Goal: Transaction & Acquisition: Purchase product/service

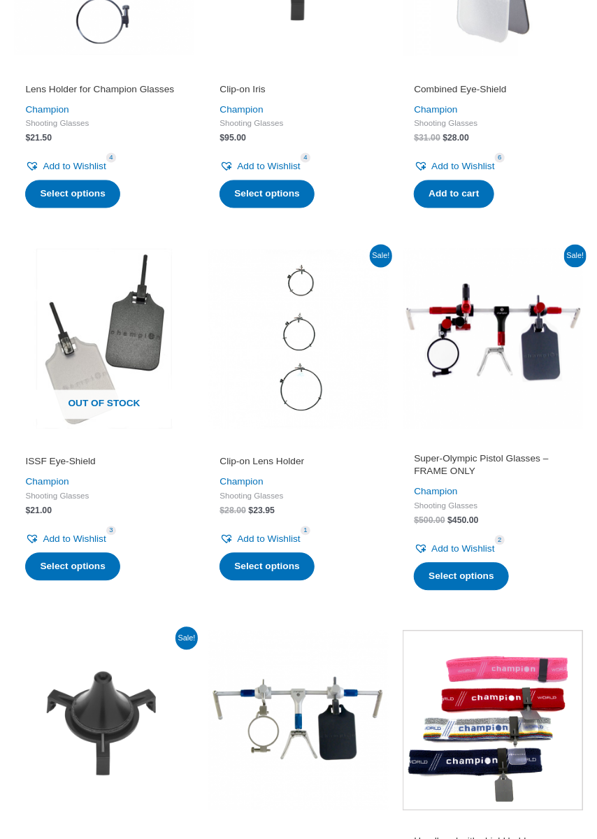
scroll to position [634, 0]
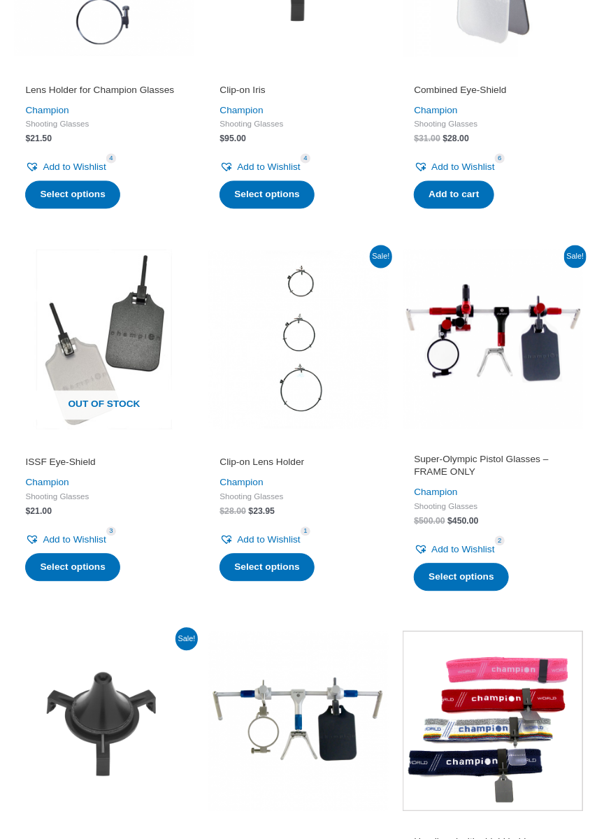
click at [488, 462] on h2 "Super-Olympic Pistol Glasses – FRAME ONLY" at bounding box center [492, 466] width 157 height 25
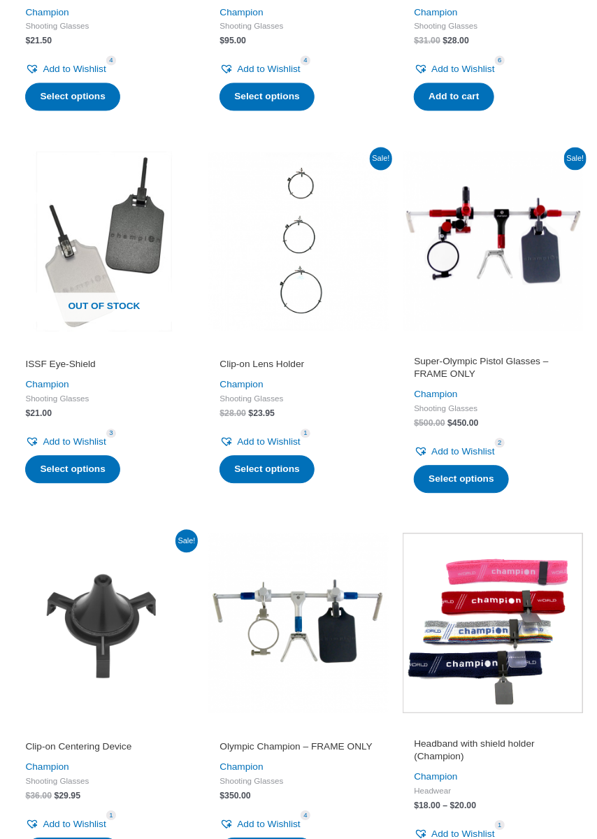
scroll to position [732, 0]
click at [256, 769] on link "Champion" at bounding box center [241, 767] width 43 height 10
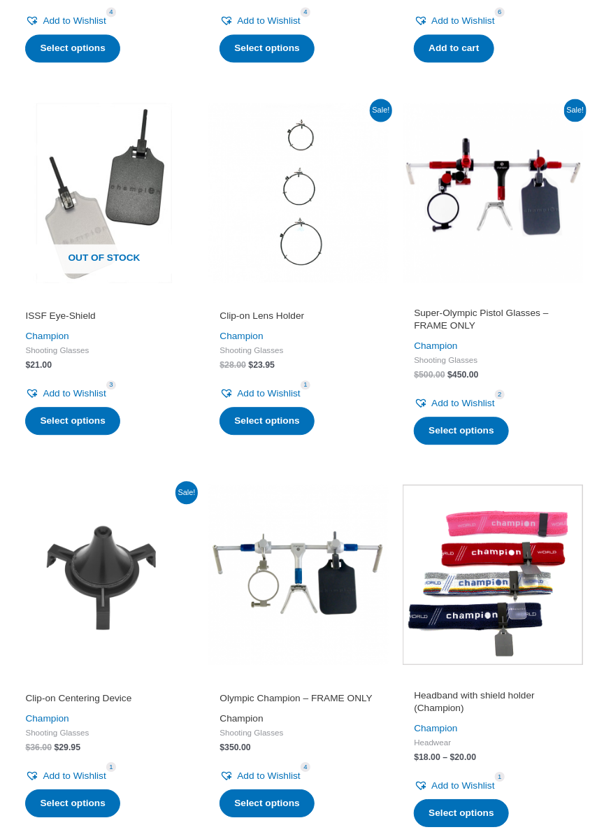
scroll to position [797, 0]
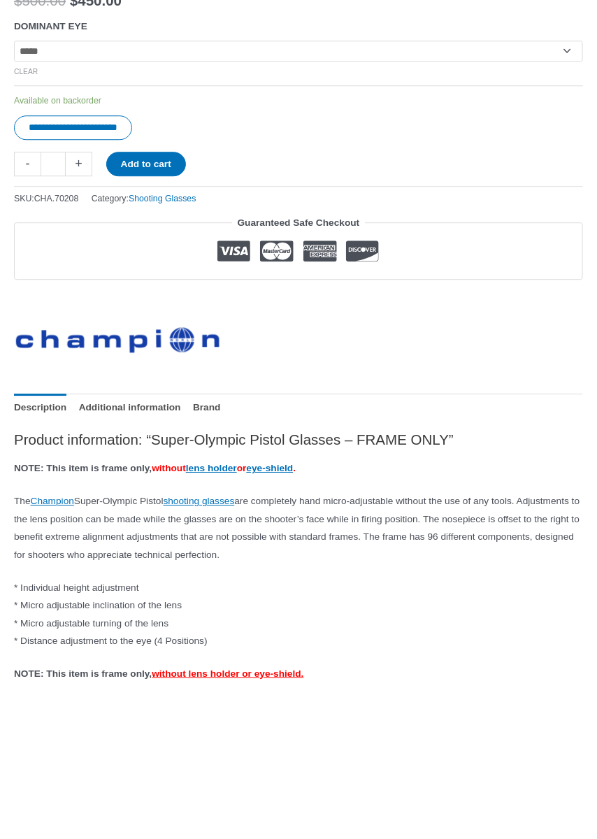
scroll to position [994, 0]
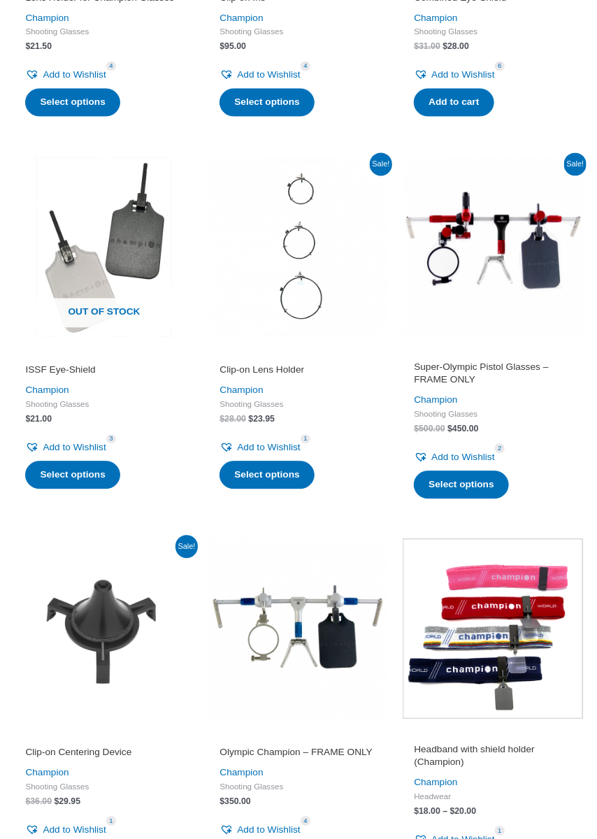
click at [300, 635] on img at bounding box center [298, 629] width 180 height 180
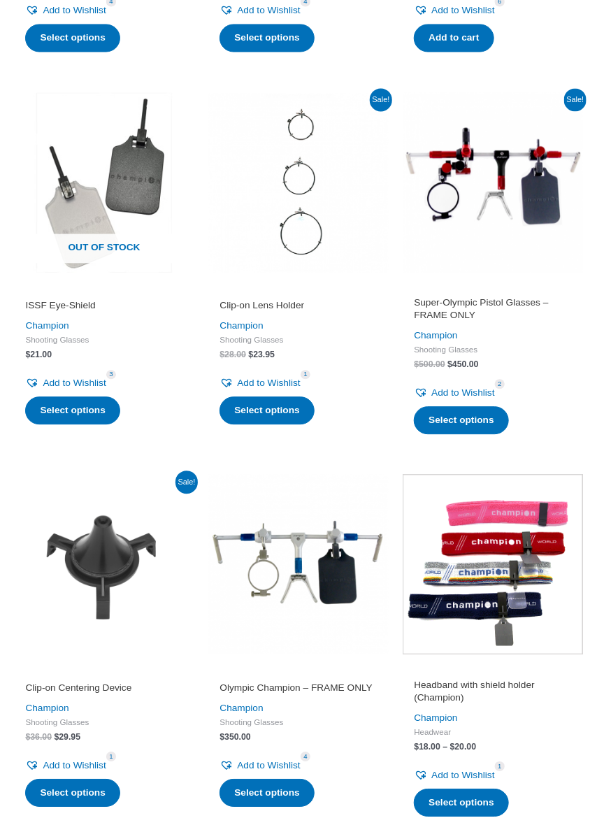
scroll to position [792, 0]
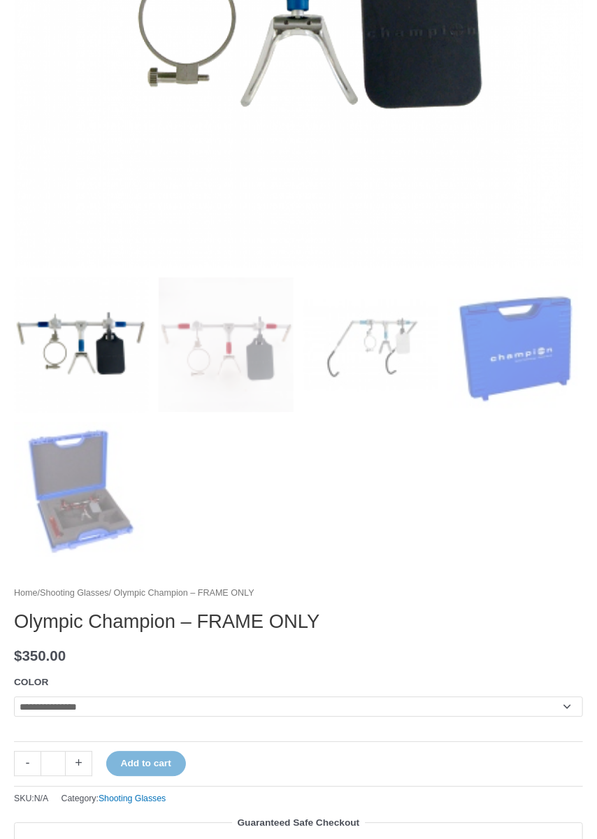
scroll to position [484, 0]
click at [564, 711] on select "**********" at bounding box center [298, 708] width 569 height 21
click at [566, 710] on select "**********" at bounding box center [298, 708] width 569 height 21
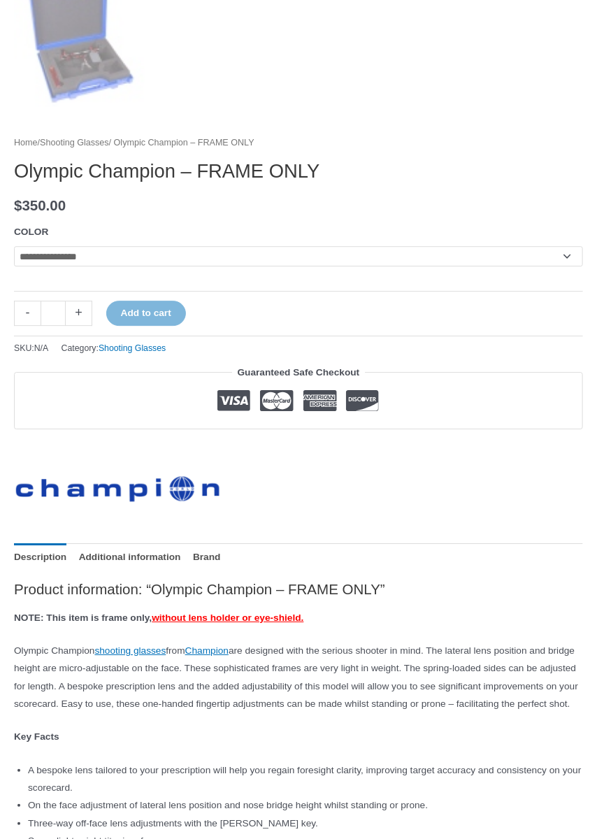
scroll to position [936, 0]
click at [145, 557] on link "Additional information" at bounding box center [130, 556] width 102 height 27
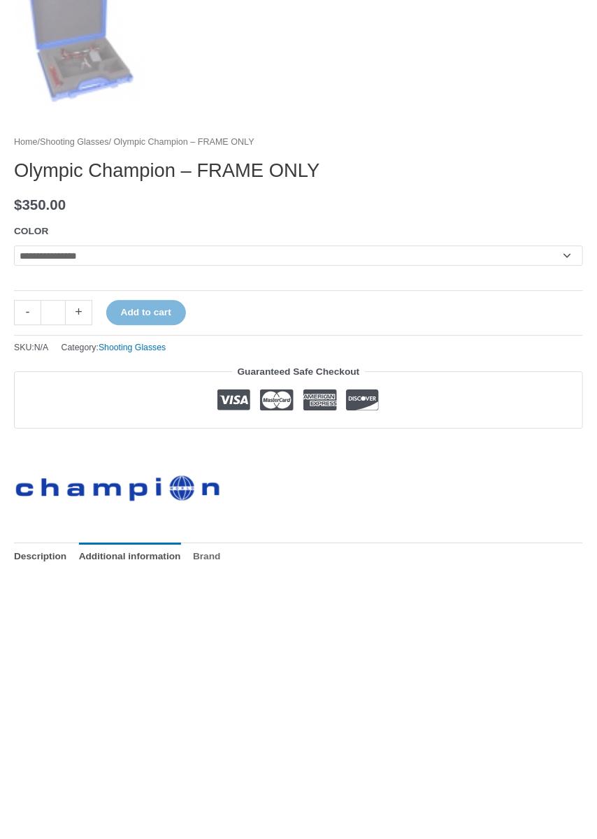
click at [194, 557] on link "Brand" at bounding box center [207, 556] width 28 height 27
click at [48, 556] on link "Description" at bounding box center [40, 556] width 52 height 27
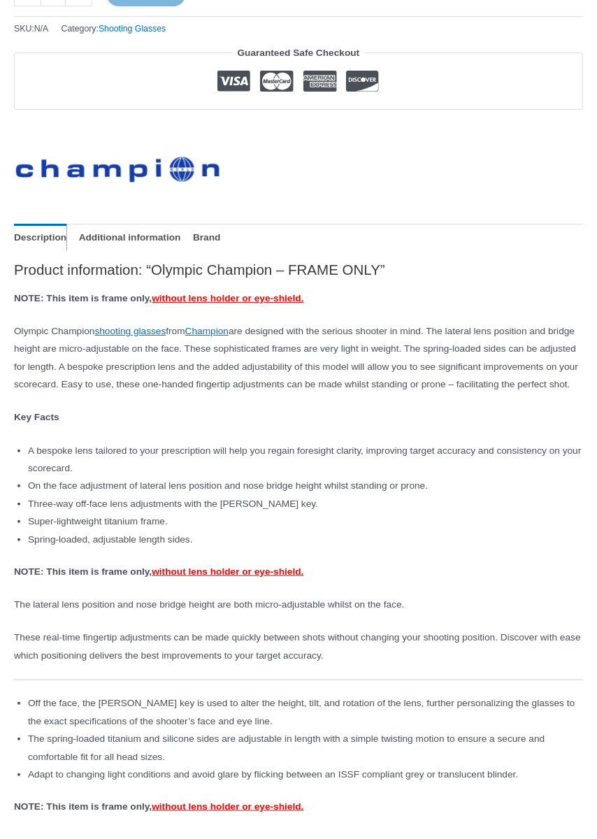
scroll to position [1256, 0]
click at [453, 783] on li "Adapt to changing light conditions and avoid glare by flicking between an ISSF …" at bounding box center [305, 773] width 555 height 17
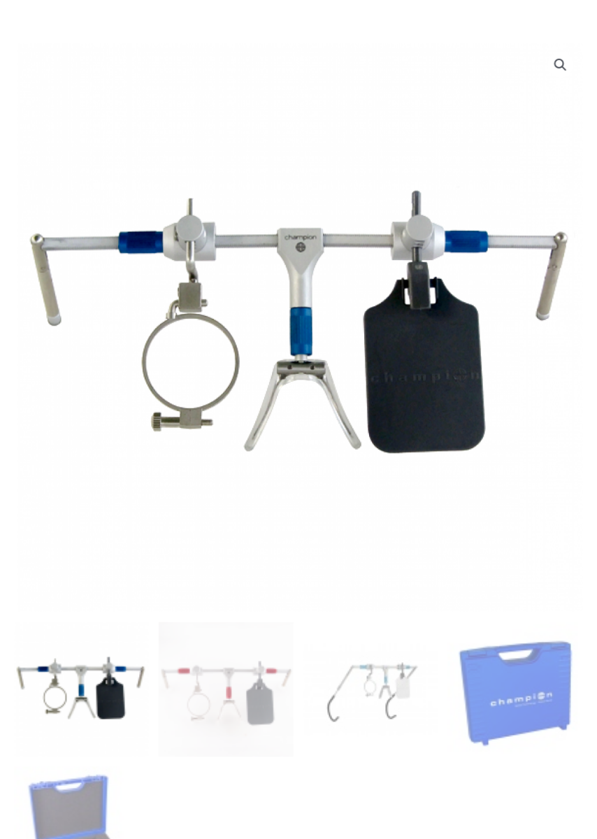
scroll to position [140, 0]
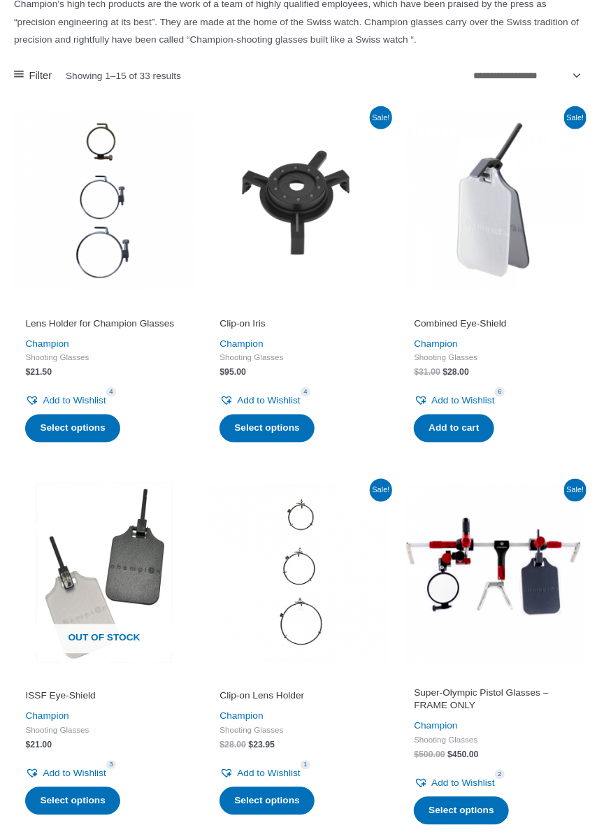
scroll to position [392, 0]
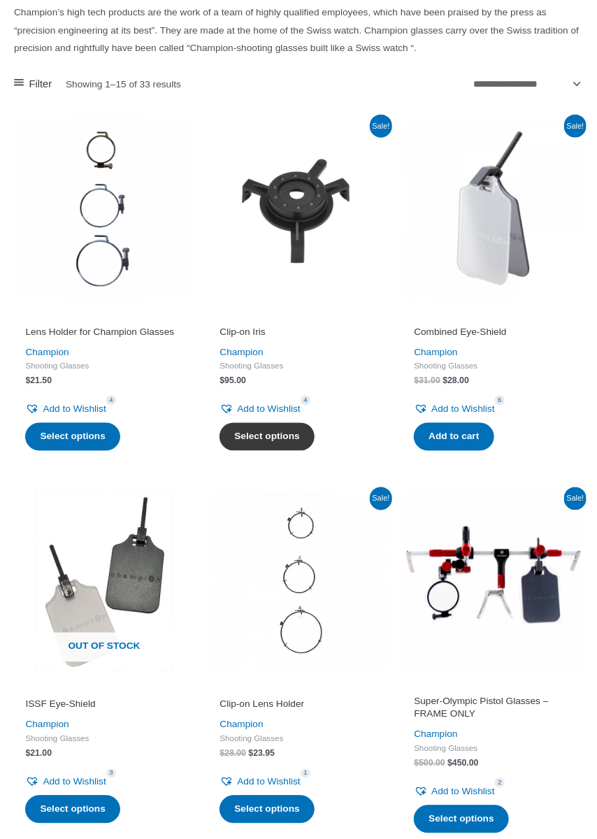
click at [279, 435] on link "Select options" at bounding box center [267, 437] width 94 height 28
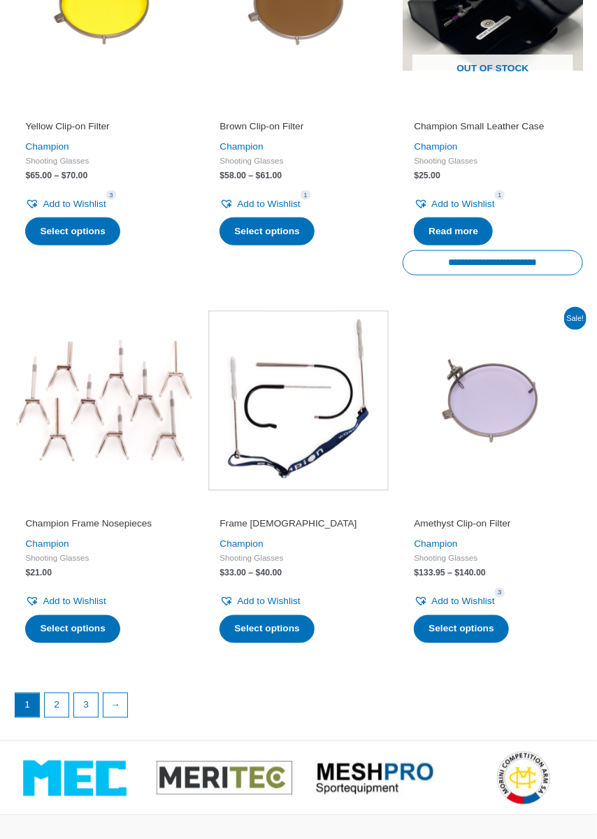
scroll to position [1736, 0]
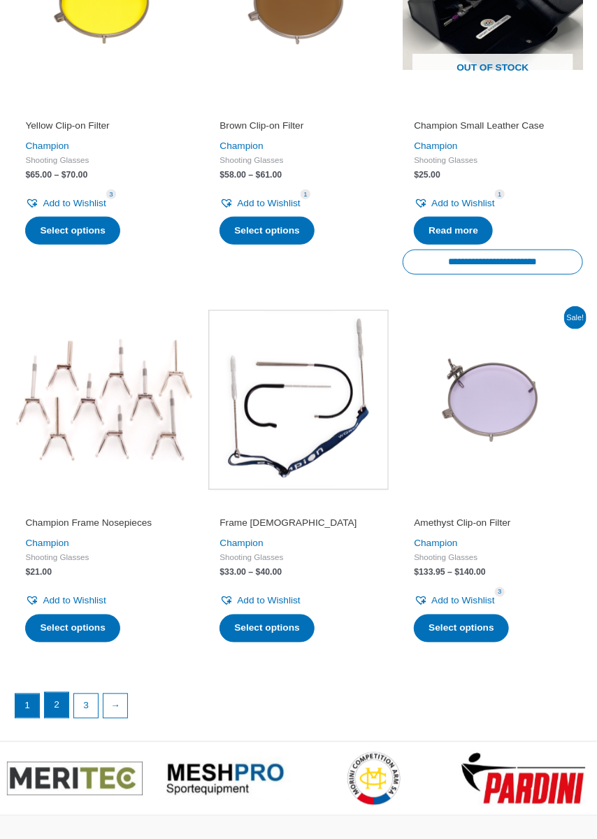
click at [54, 700] on link "2" at bounding box center [57, 705] width 24 height 25
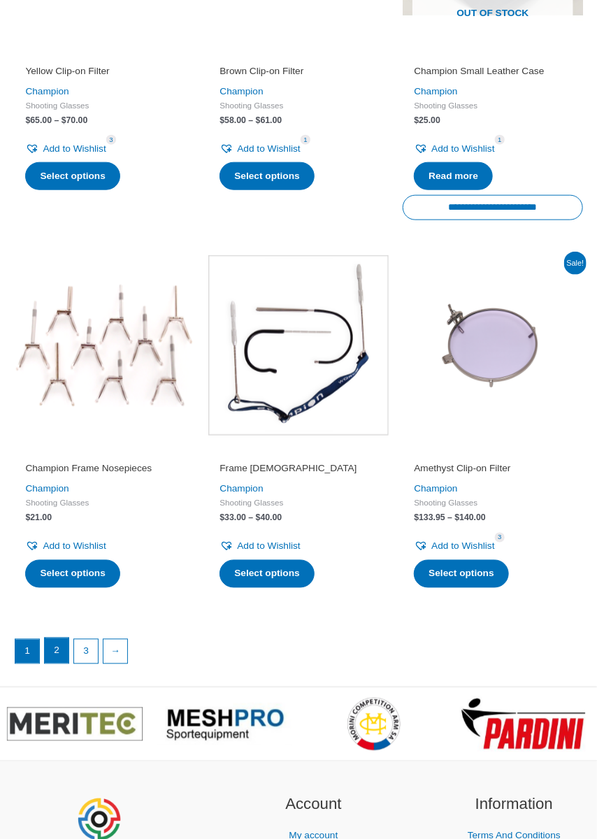
scroll to position [1802, 0]
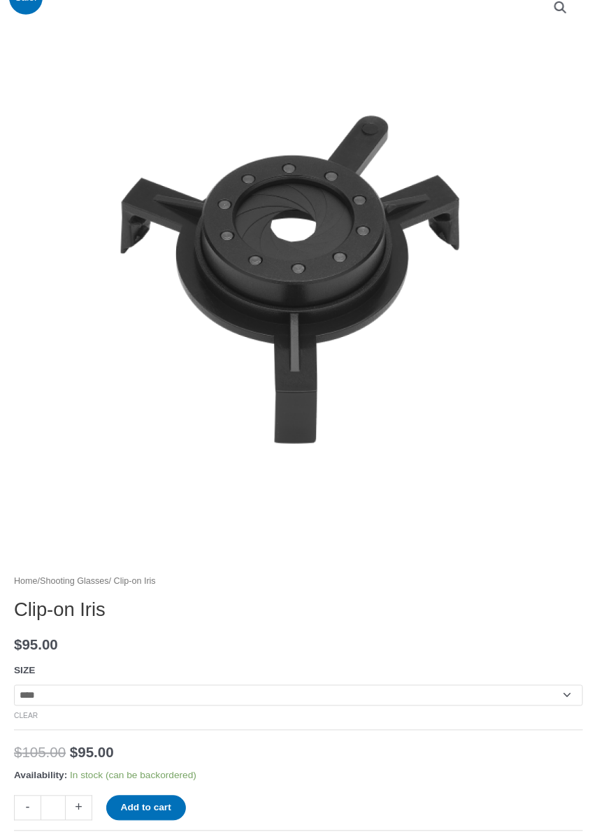
scroll to position [208, 0]
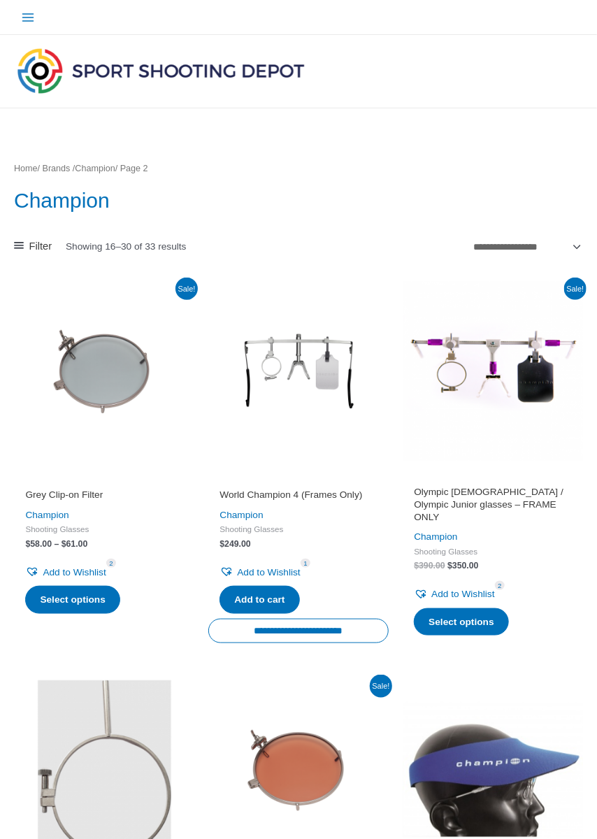
click at [297, 371] on img at bounding box center [298, 371] width 180 height 180
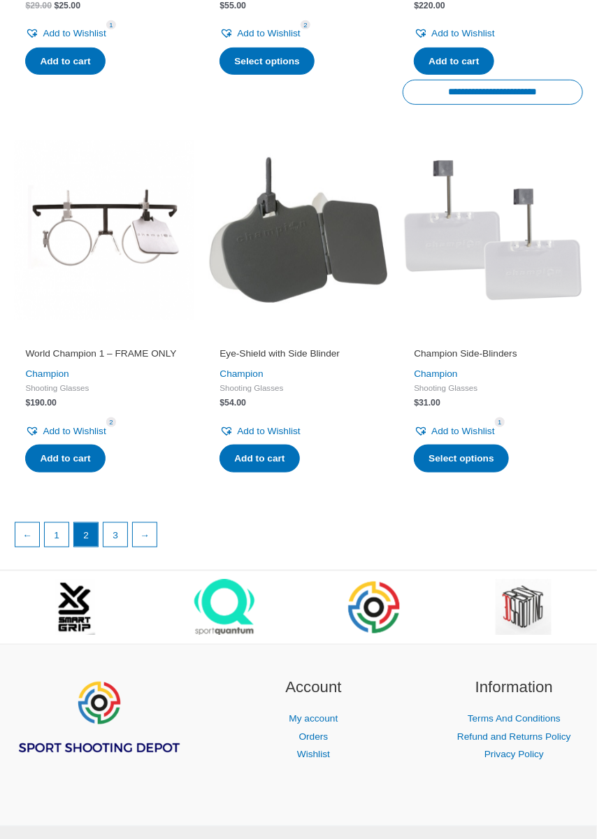
scroll to position [1701, 0]
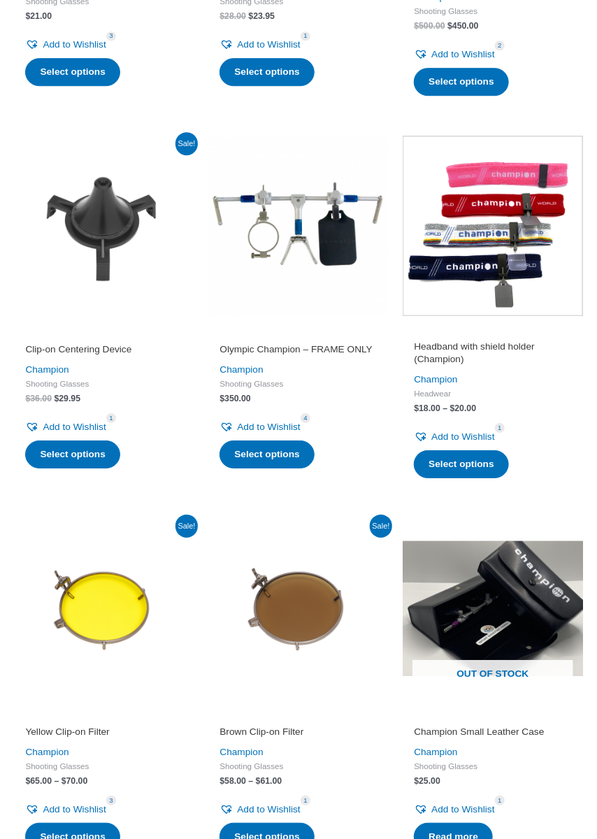
scroll to position [1111, 0]
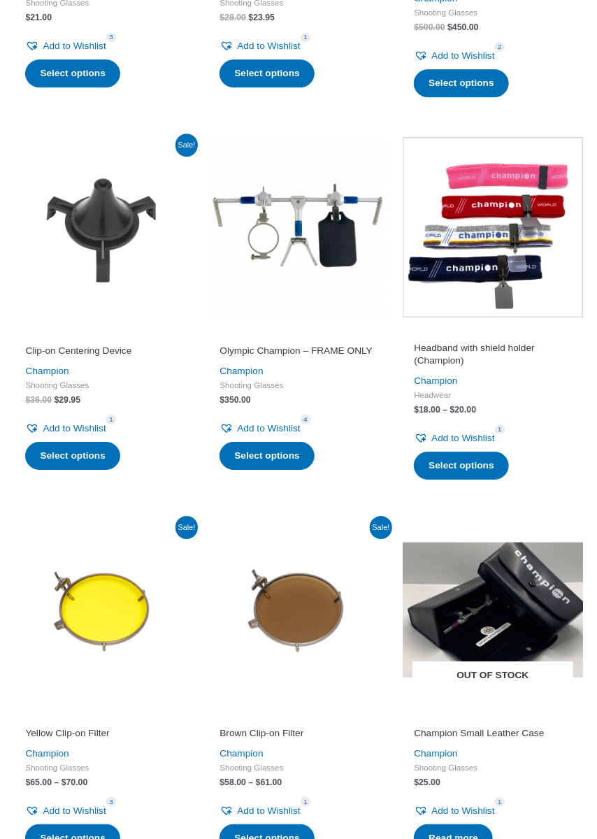
click at [494, 669] on span "Out of stock" at bounding box center [494, 676] width 162 height 29
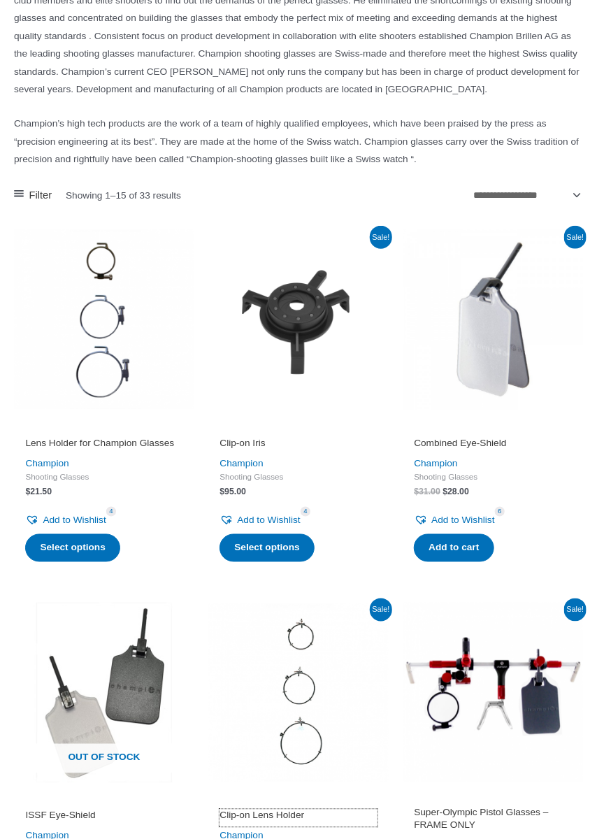
scroll to position [279, 0]
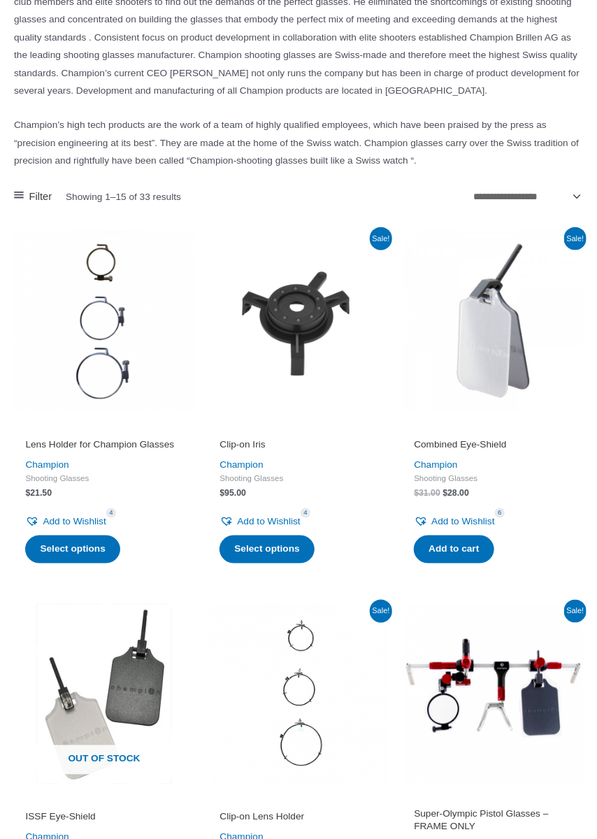
click at [118, 439] on h2 "Lens Holder for Champion Glasses" at bounding box center [103, 445] width 157 height 13
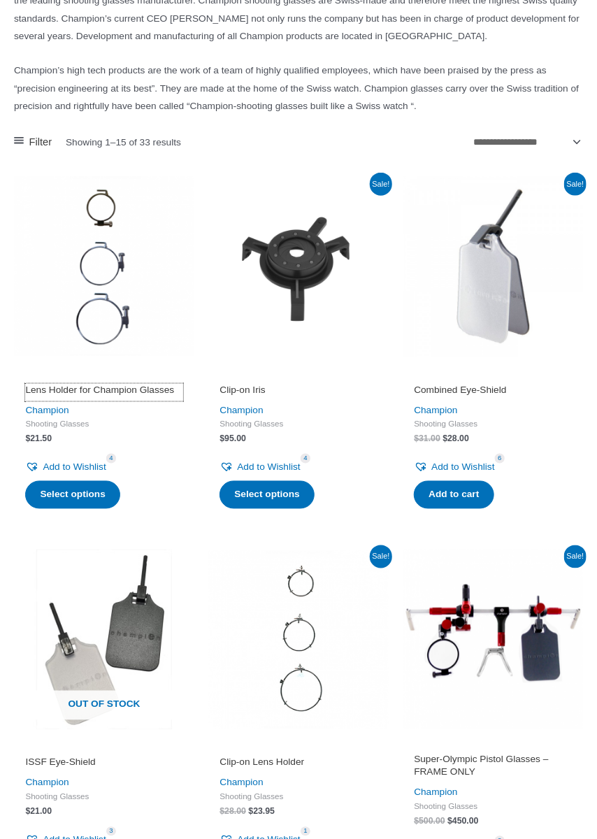
scroll to position [345, 0]
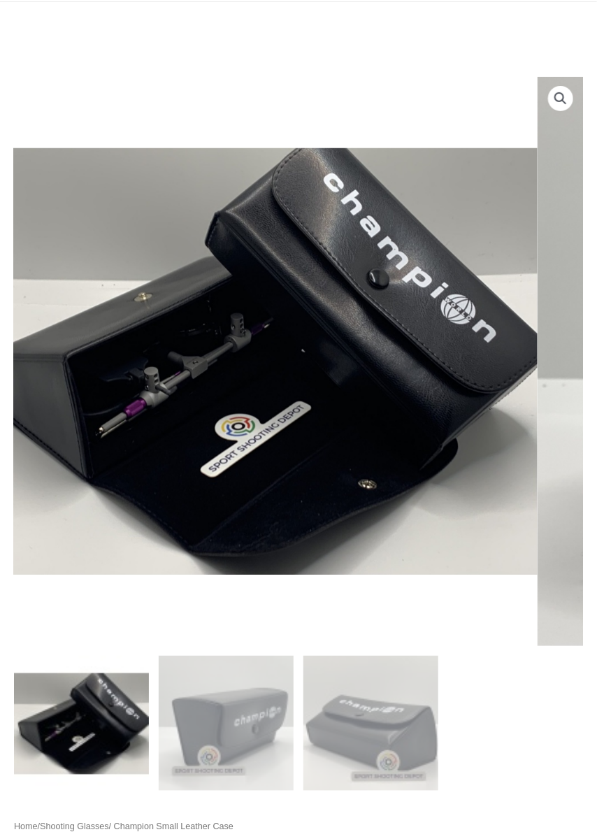
scroll to position [104, 0]
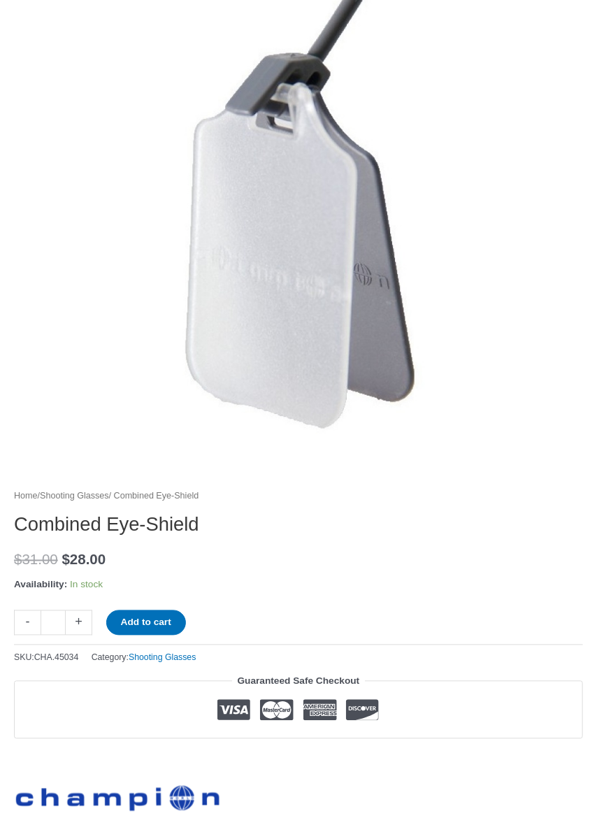
scroll to position [304, 0]
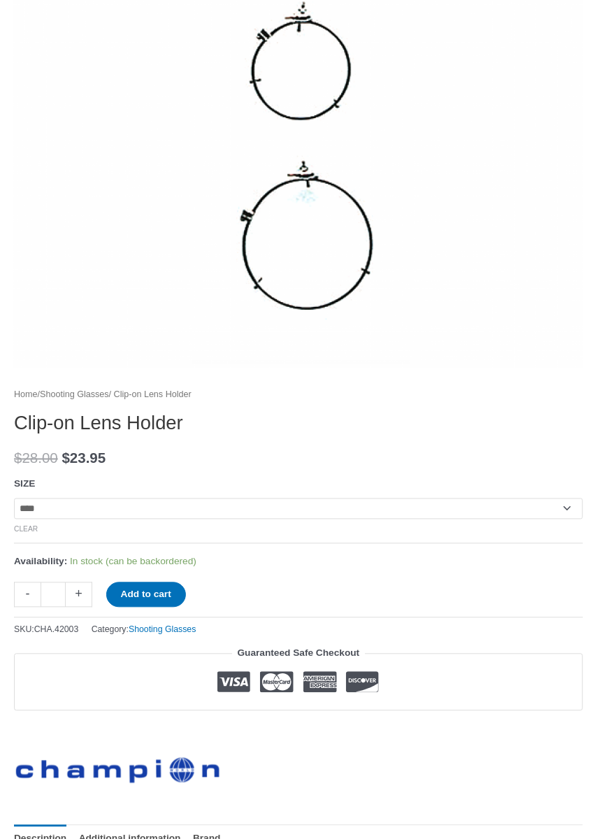
scroll to position [384, 0]
click at [566, 509] on select "**********" at bounding box center [298, 509] width 569 height 21
click at [568, 511] on select "**********" at bounding box center [298, 509] width 569 height 21
click at [569, 506] on select "**********" at bounding box center [298, 509] width 569 height 21
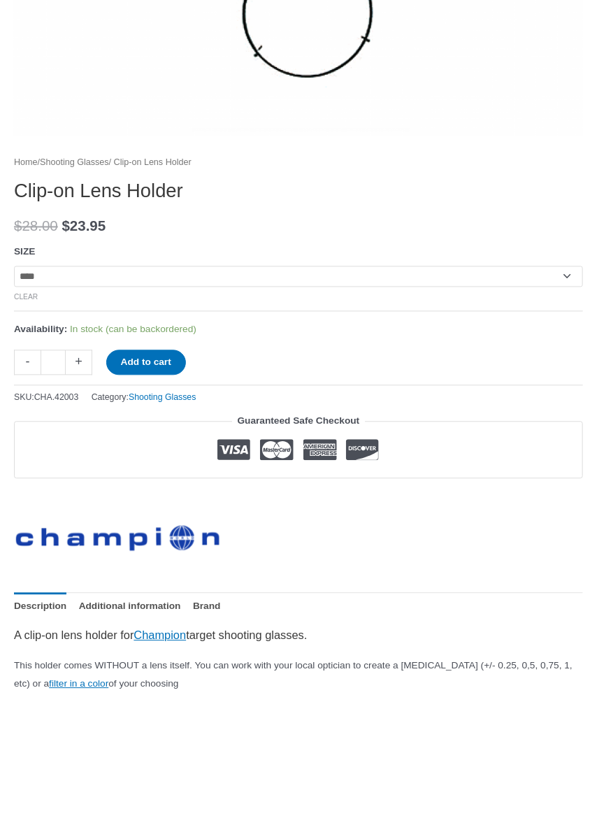
scroll to position [615, 0]
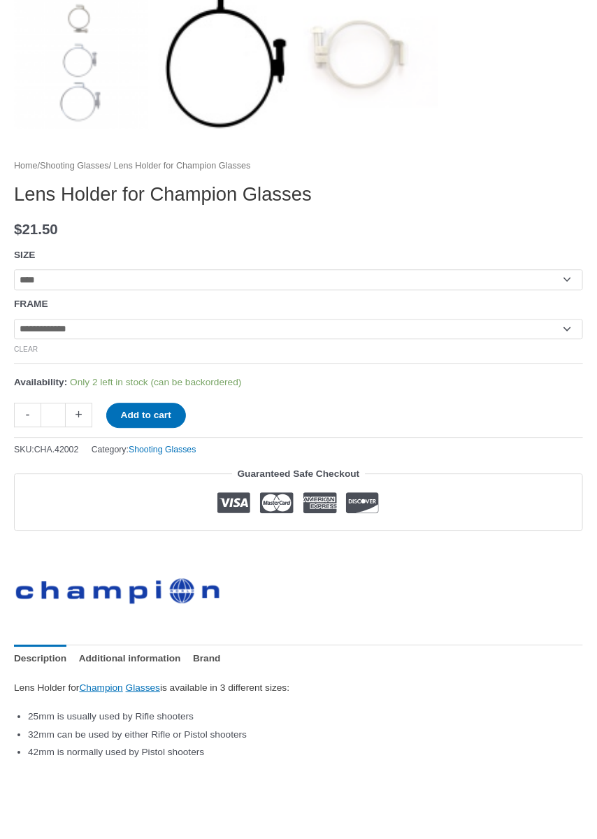
scroll to position [767, 0]
